Goal: Navigation & Orientation: Find specific page/section

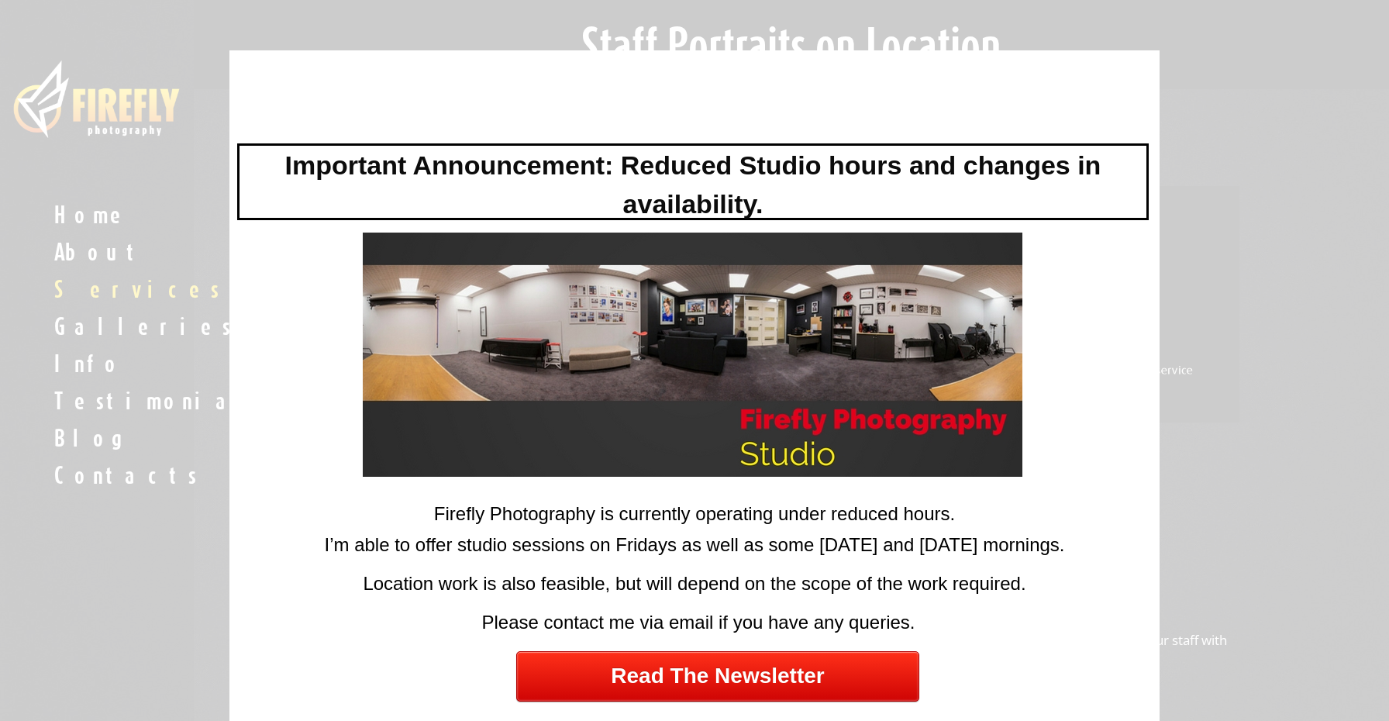
click at [67, 629] on div at bounding box center [694, 360] width 1389 height 721
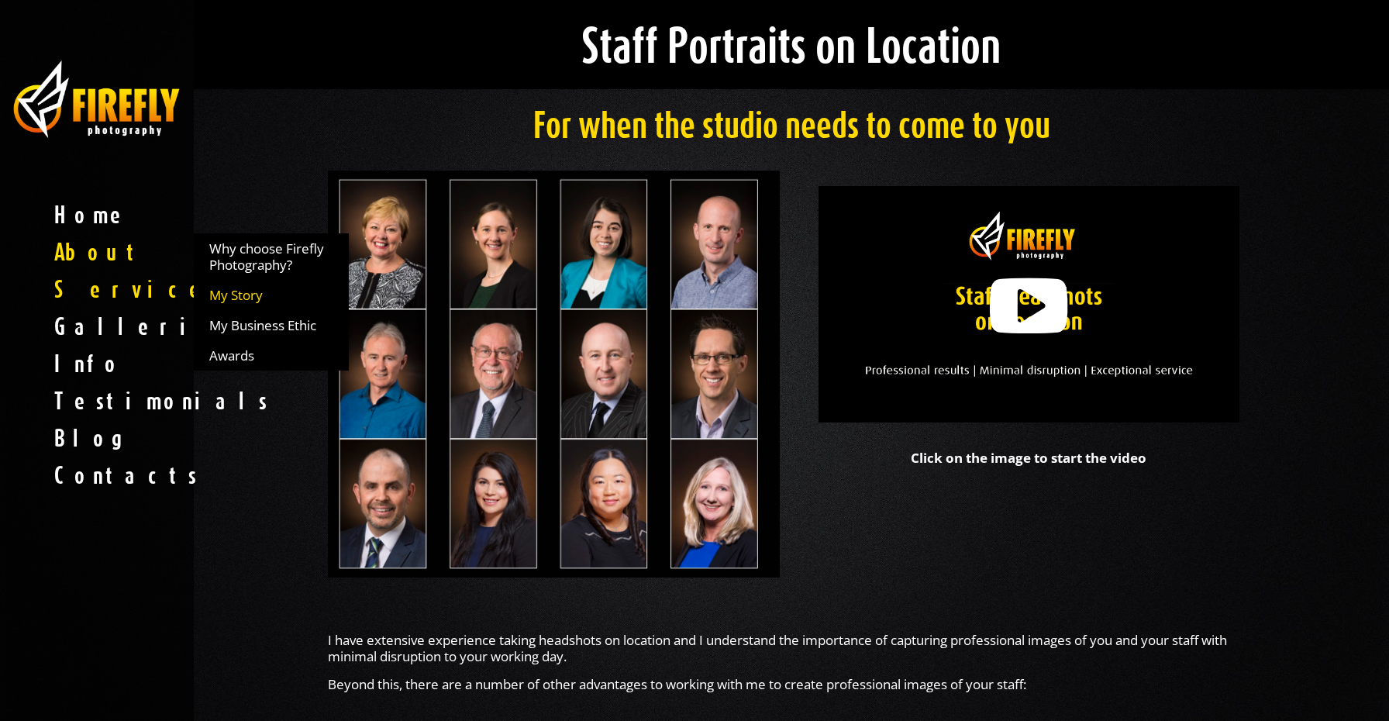
click at [223, 288] on span "My Story" at bounding box center [235, 295] width 53 height 16
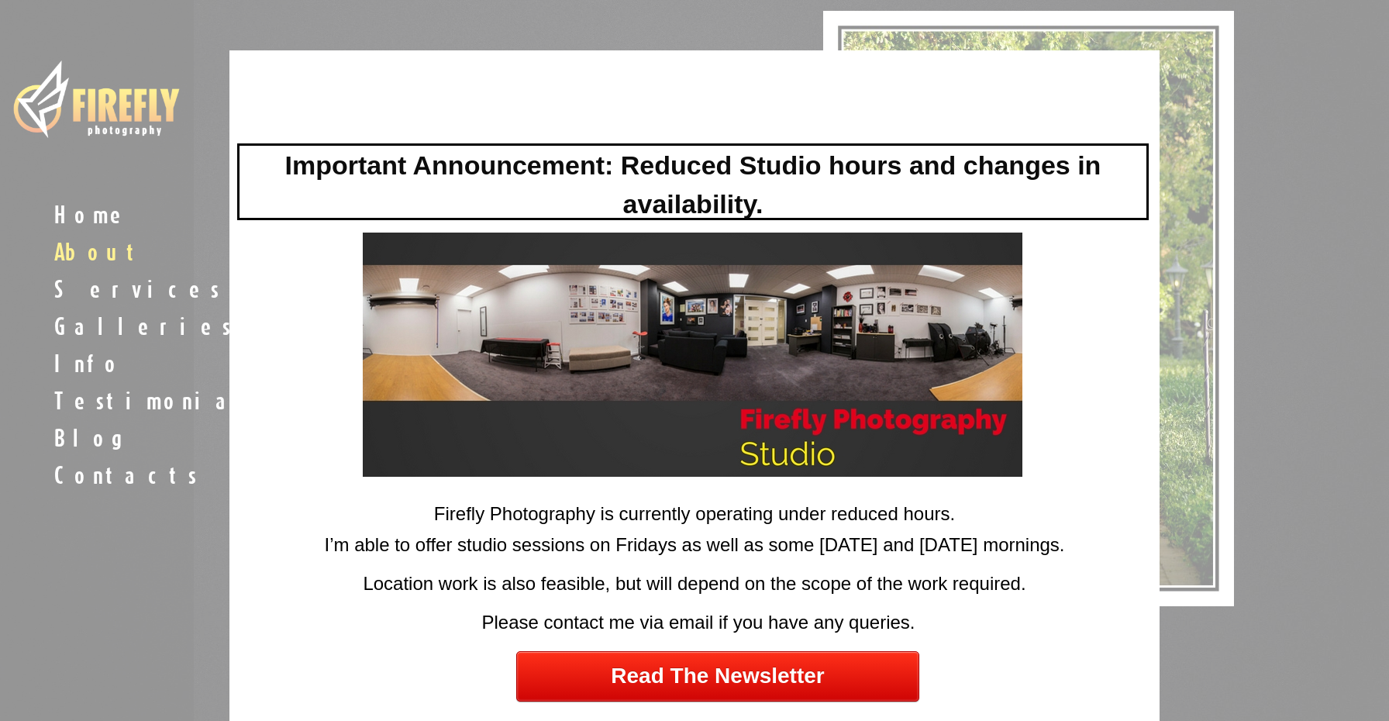
scroll to position [1105, 0]
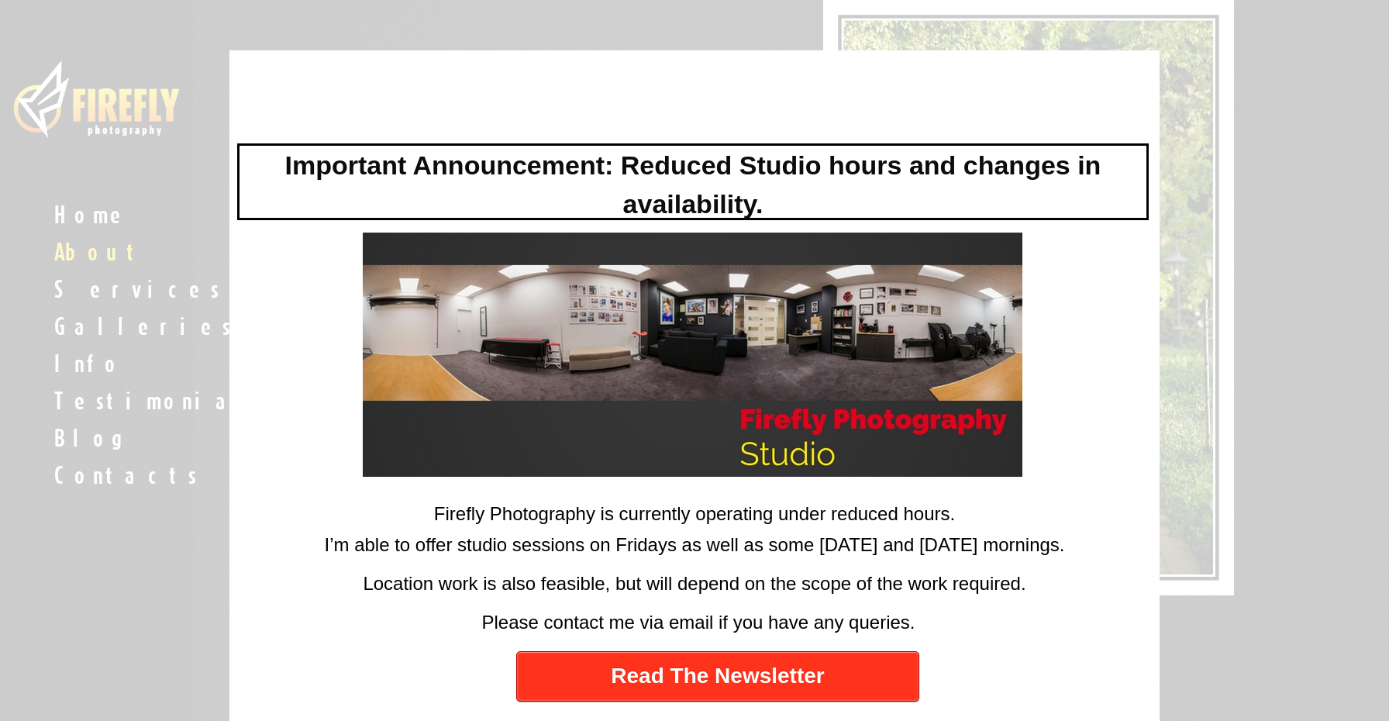
click at [559, 674] on link "Read The Newsletter" at bounding box center [717, 676] width 403 height 50
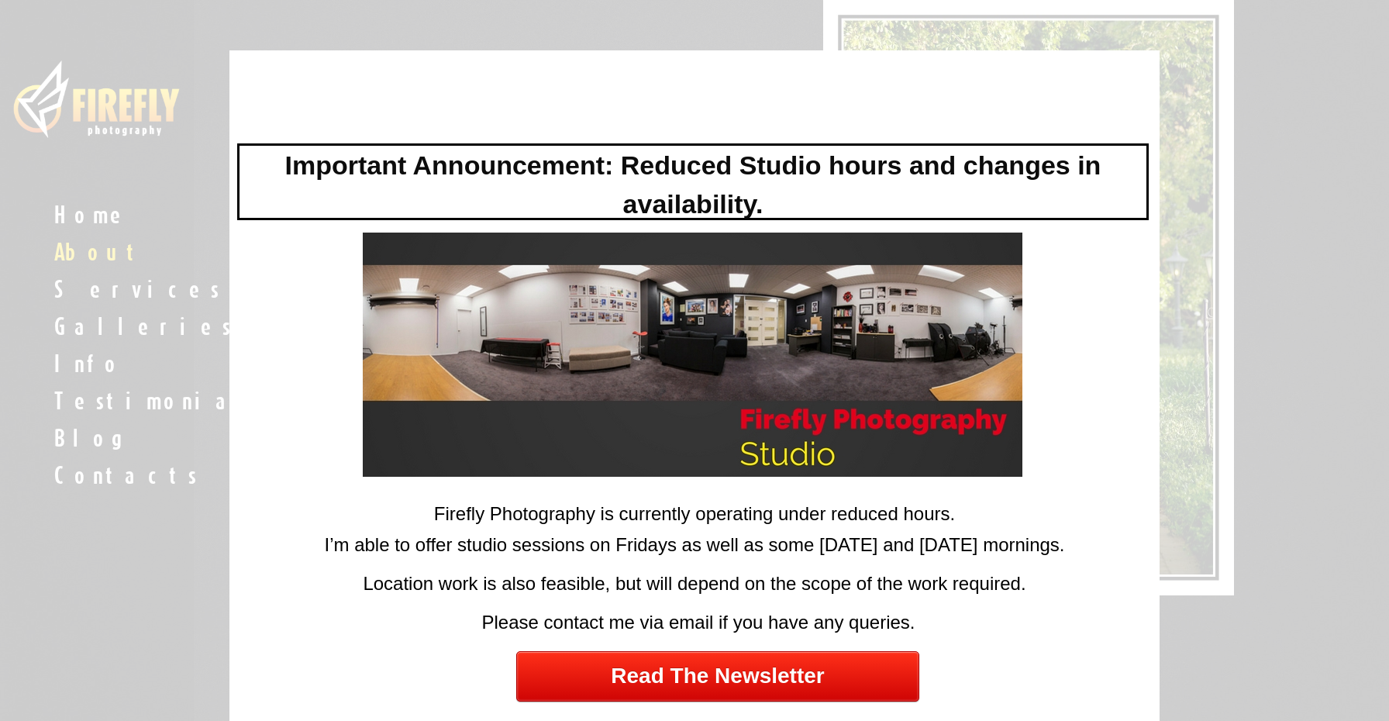
click at [172, 631] on div at bounding box center [694, 360] width 1389 height 721
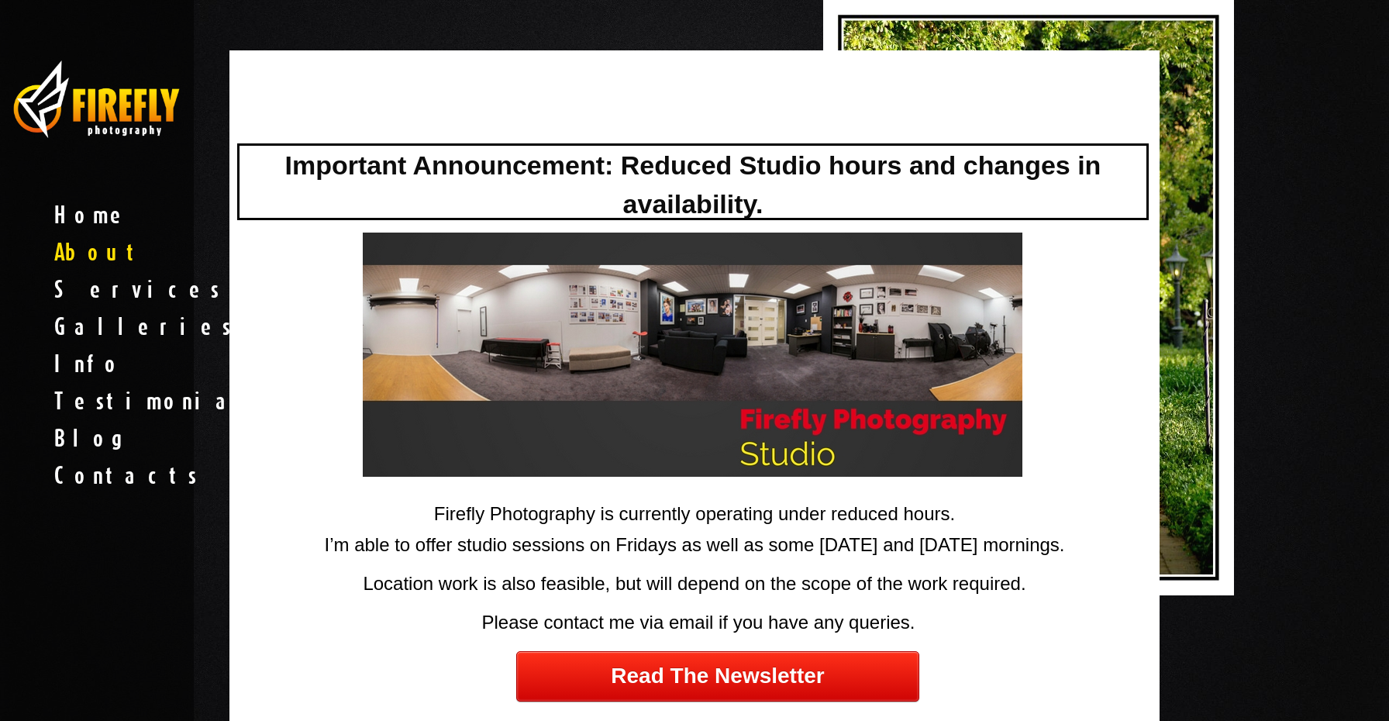
click at [128, 195] on div at bounding box center [694, 360] width 1389 height 721
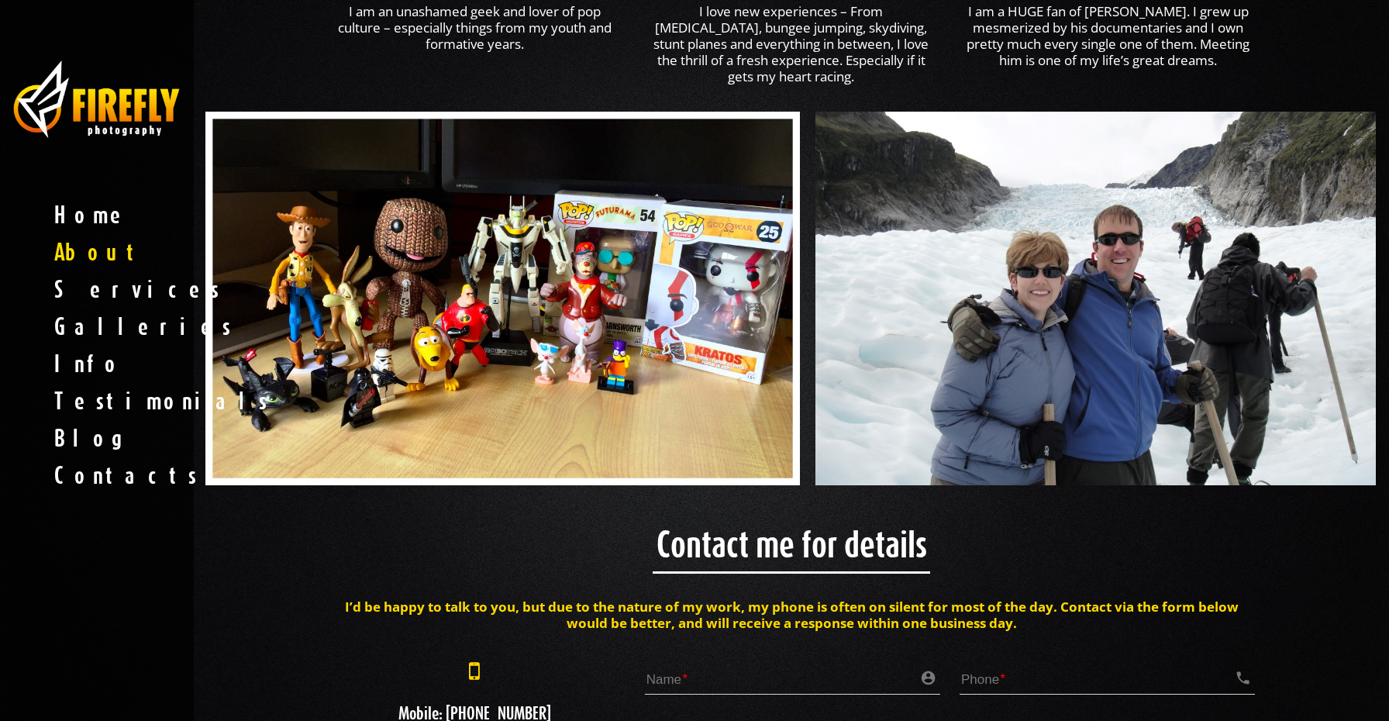
scroll to position [2631, 0]
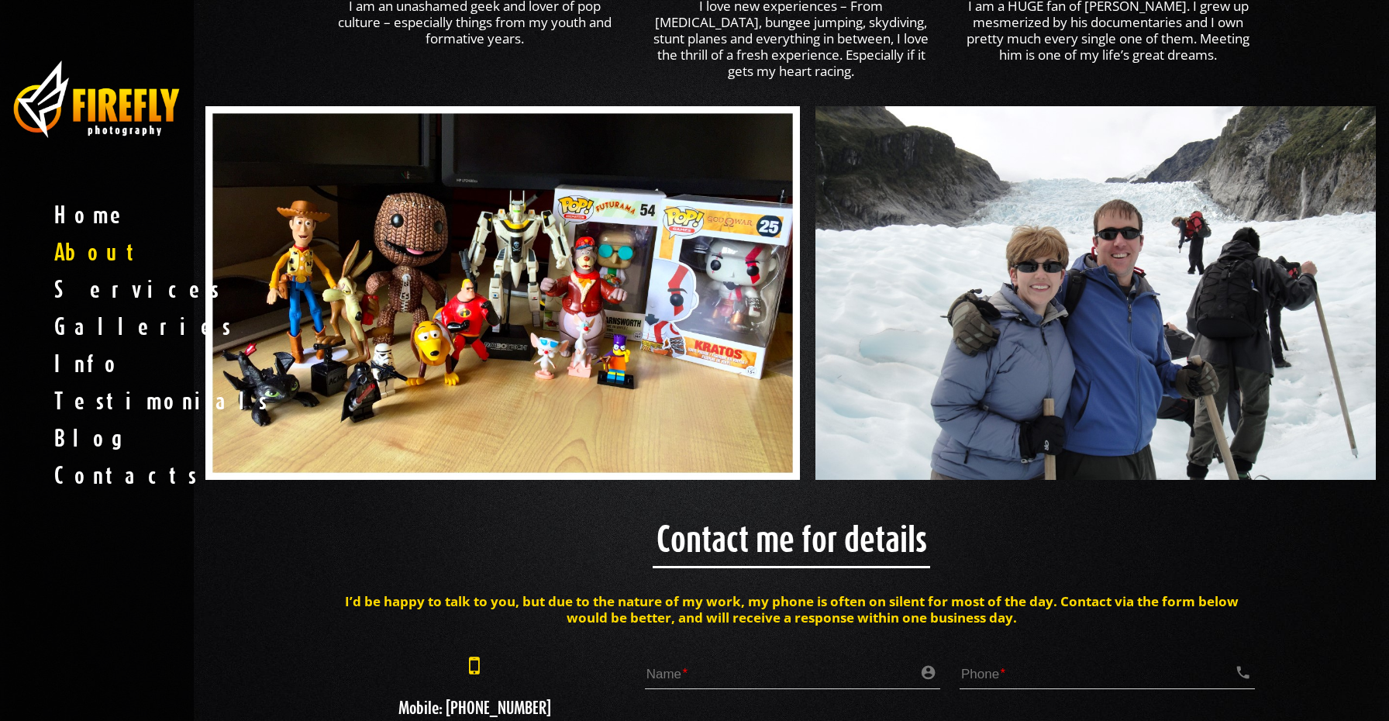
click at [171, 612] on div "Home About Why choose Firefly Photography? My Story My Business Ethic Awards Se…" at bounding box center [97, 360] width 194 height 721
